Goal: Task Accomplishment & Management: Use online tool/utility

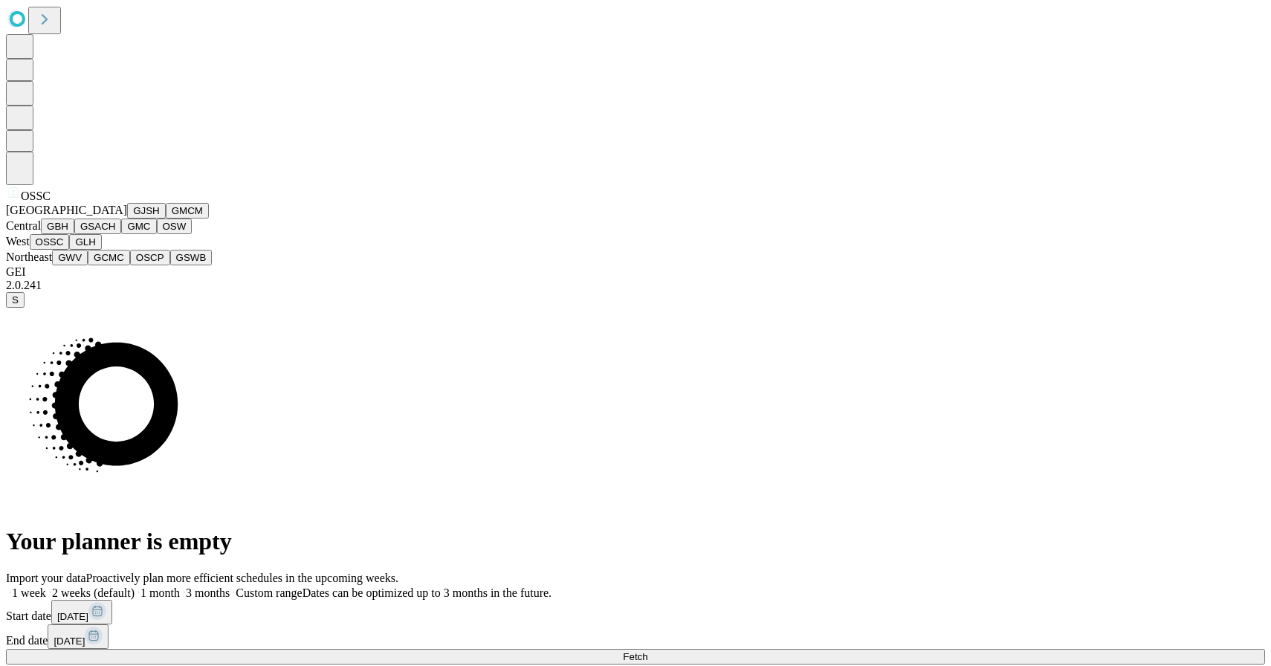
scroll to position [300, 0]
click at [101, 250] on button "GLH" at bounding box center [85, 242] width 32 height 16
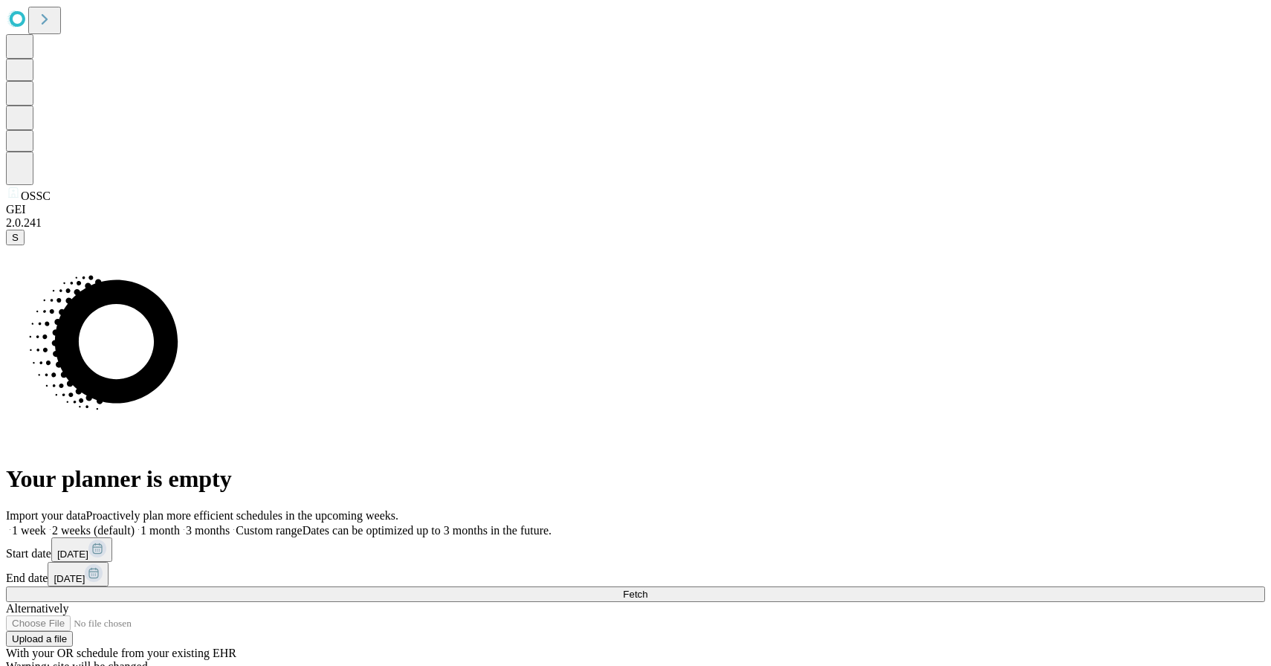
click at [230, 524] on span at bounding box center [230, 530] width 0 height 13
click at [915, 586] on button "Fetch" at bounding box center [635, 594] width 1259 height 16
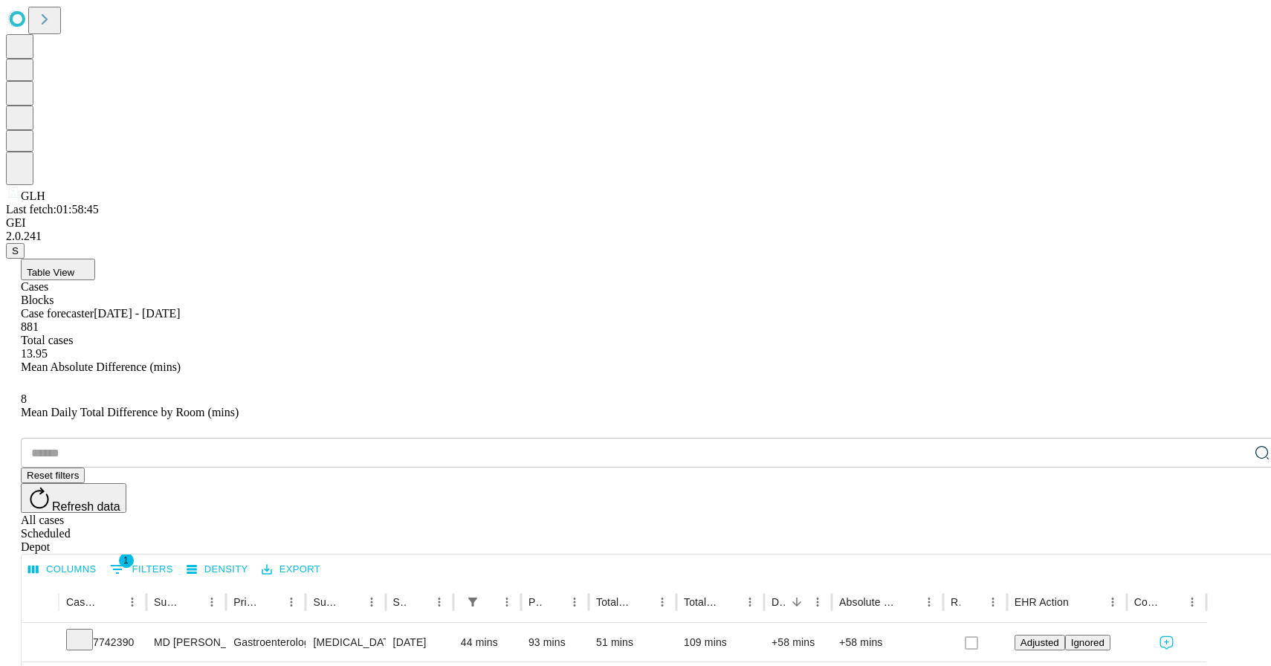
click at [201, 438] on input "text" at bounding box center [635, 453] width 1228 height 30
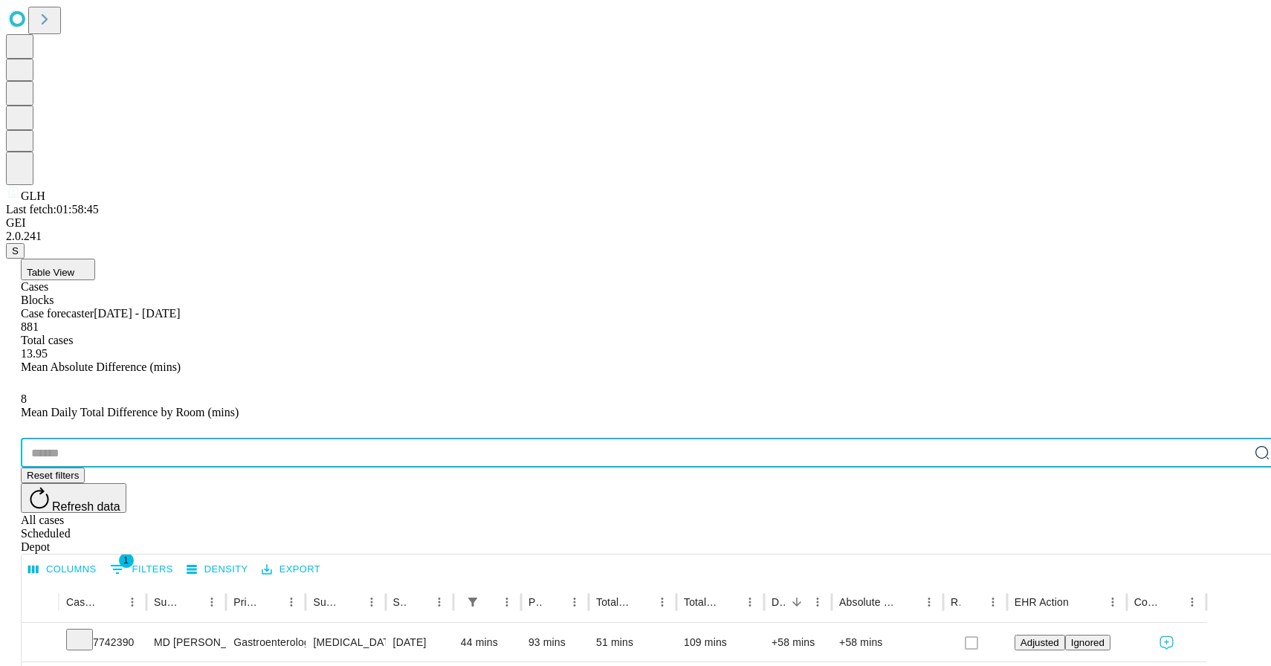
click at [201, 438] on input "text" at bounding box center [635, 453] width 1228 height 30
paste input "*******"
type input "*******"
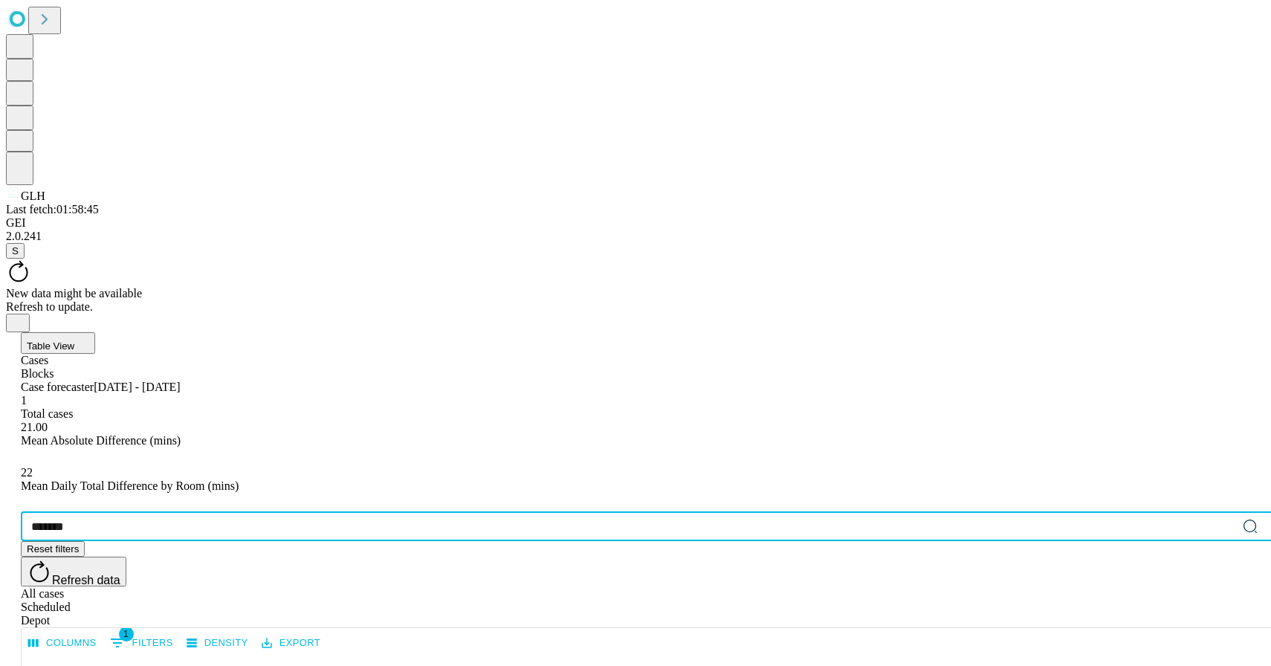
drag, startPoint x: 568, startPoint y: 301, endPoint x: 659, endPoint y: 304, distance: 91.5
click at [616, 655] on div at bounding box center [612, 676] width 7 height 42
drag, startPoint x: 626, startPoint y: 301, endPoint x: 650, endPoint y: 301, distance: 24.5
click at [583, 655] on div at bounding box center [579, 676] width 7 height 42
drag, startPoint x: 637, startPoint y: 298, endPoint x: 668, endPoint y: 302, distance: 31.4
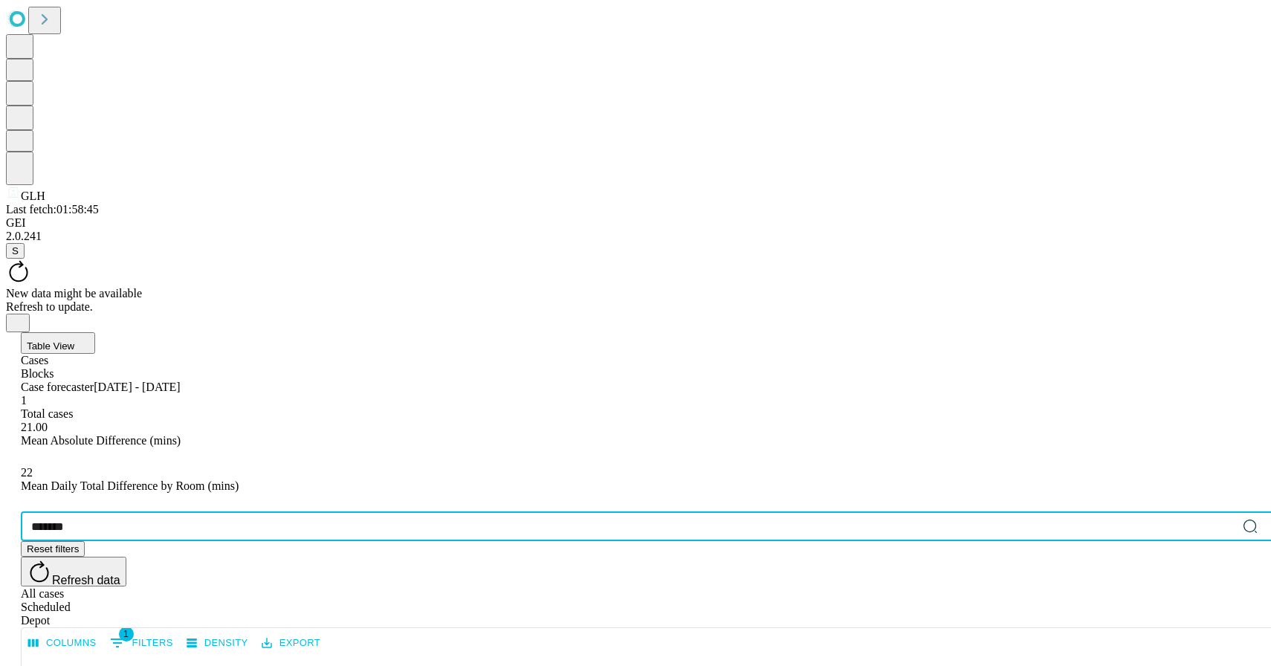
click at [606, 655] on div at bounding box center [601, 676] width 7 height 42
